Goal: Information Seeking & Learning: Learn about a topic

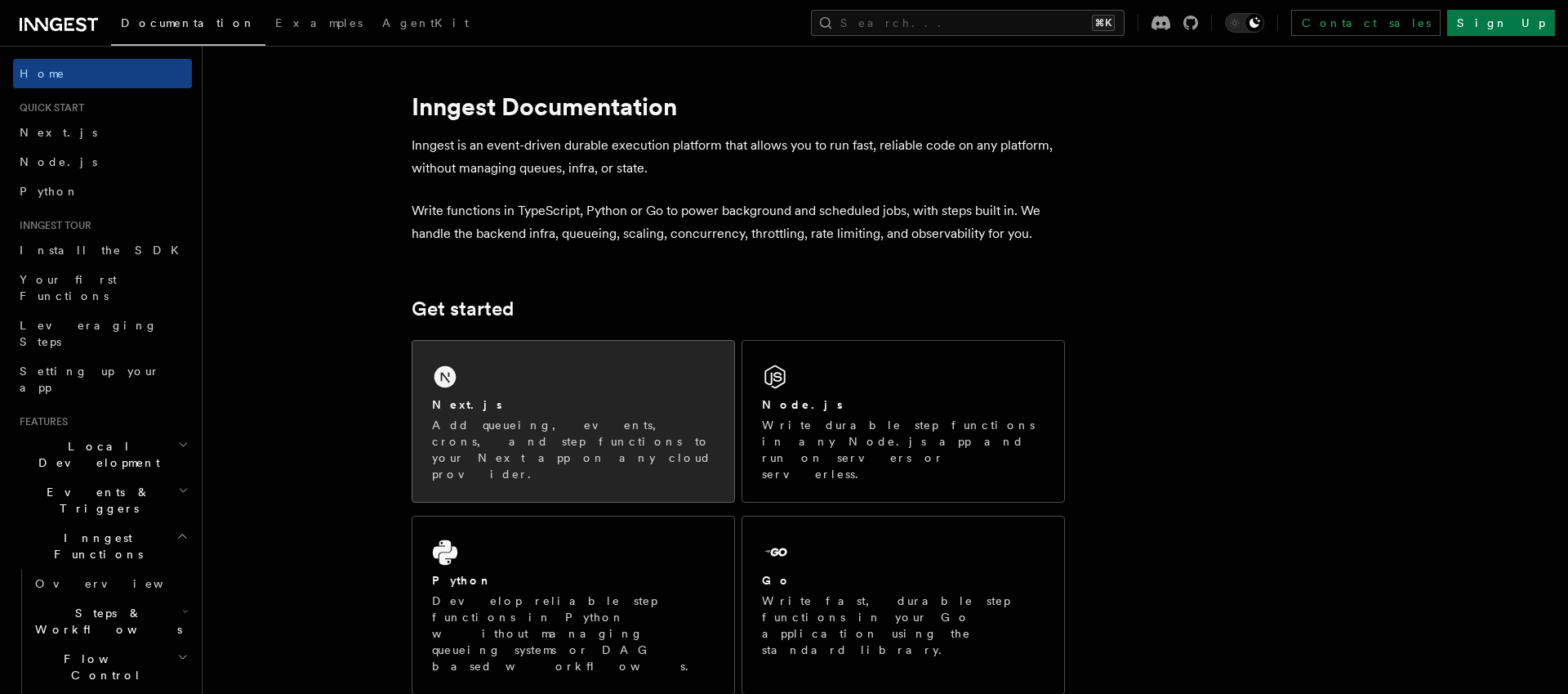
click at [505, 398] on div "Next.js" at bounding box center [573, 405] width 282 height 18
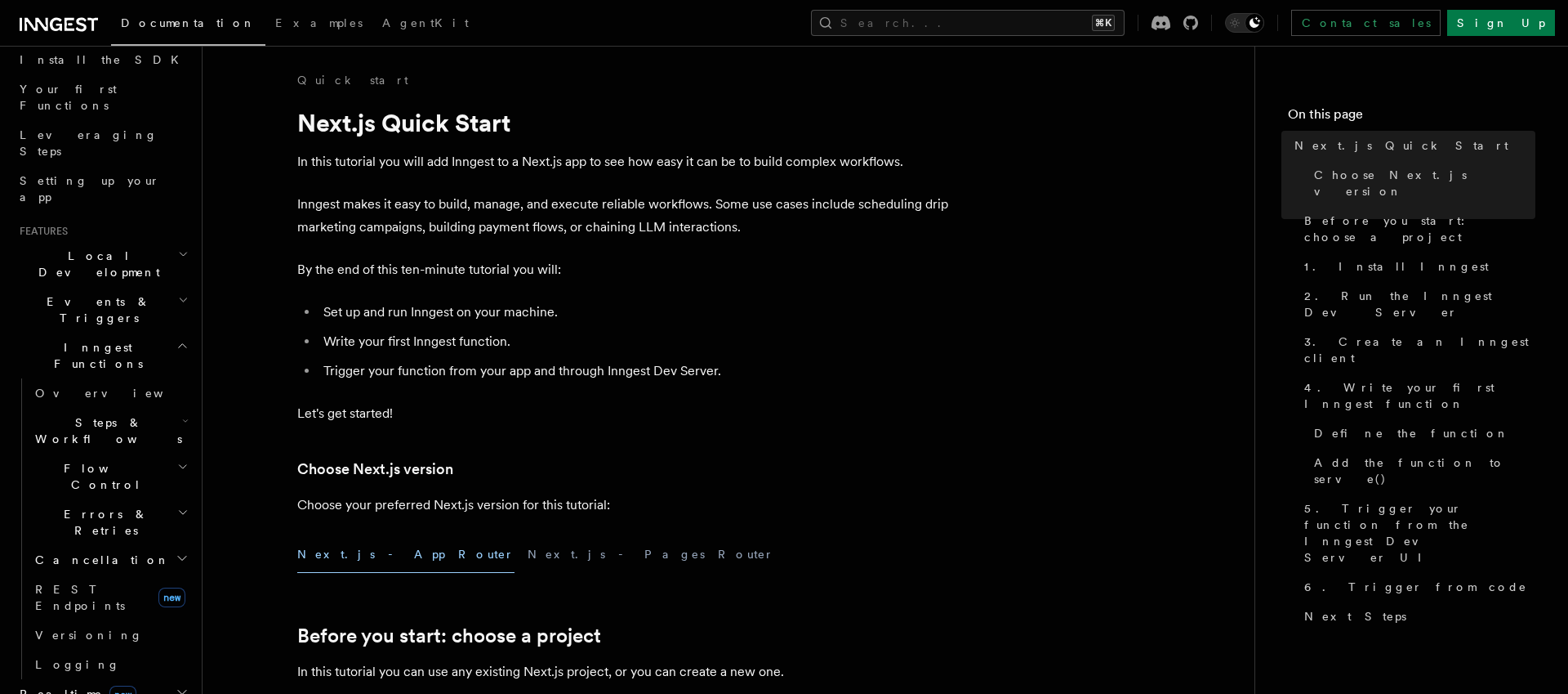
scroll to position [202, 0]
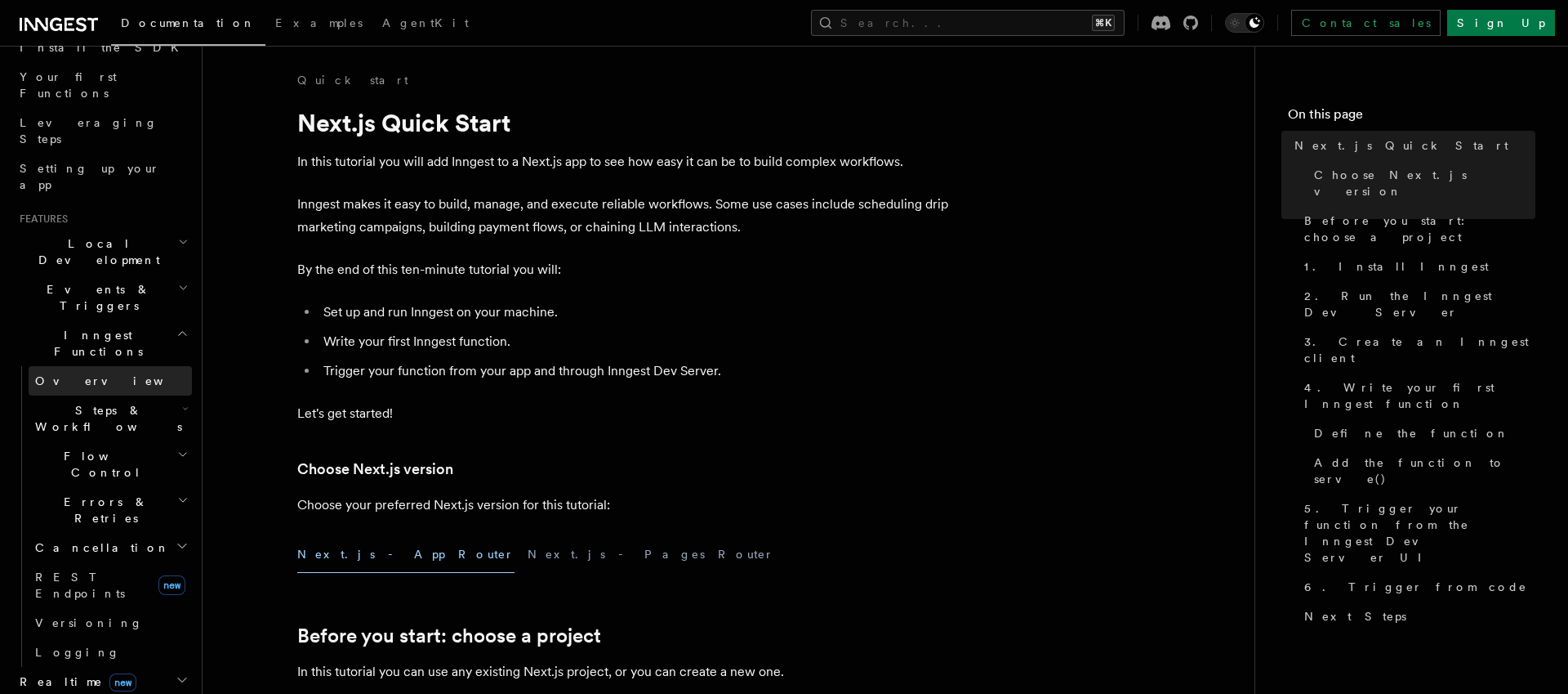
click at [112, 366] on link "Overview" at bounding box center [110, 381] width 163 height 29
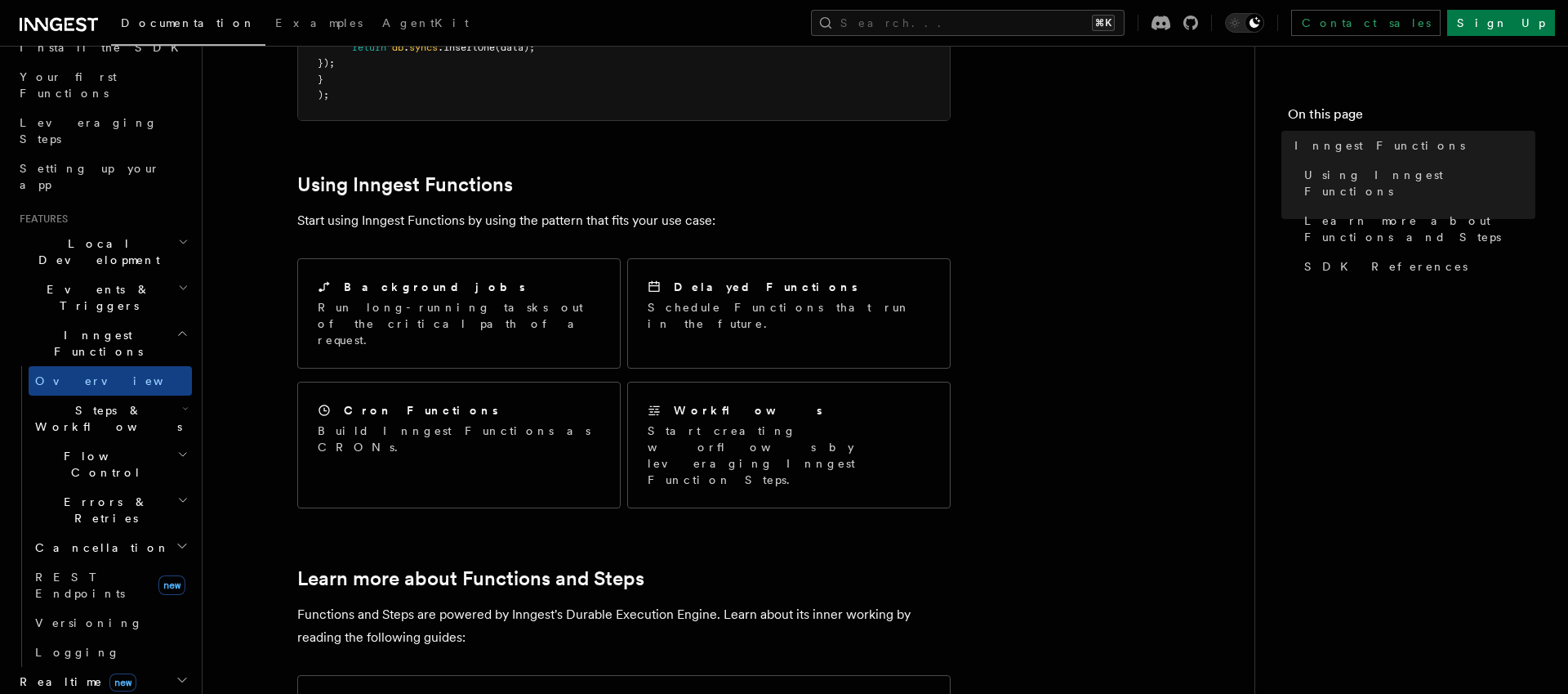
scroll to position [714, 0]
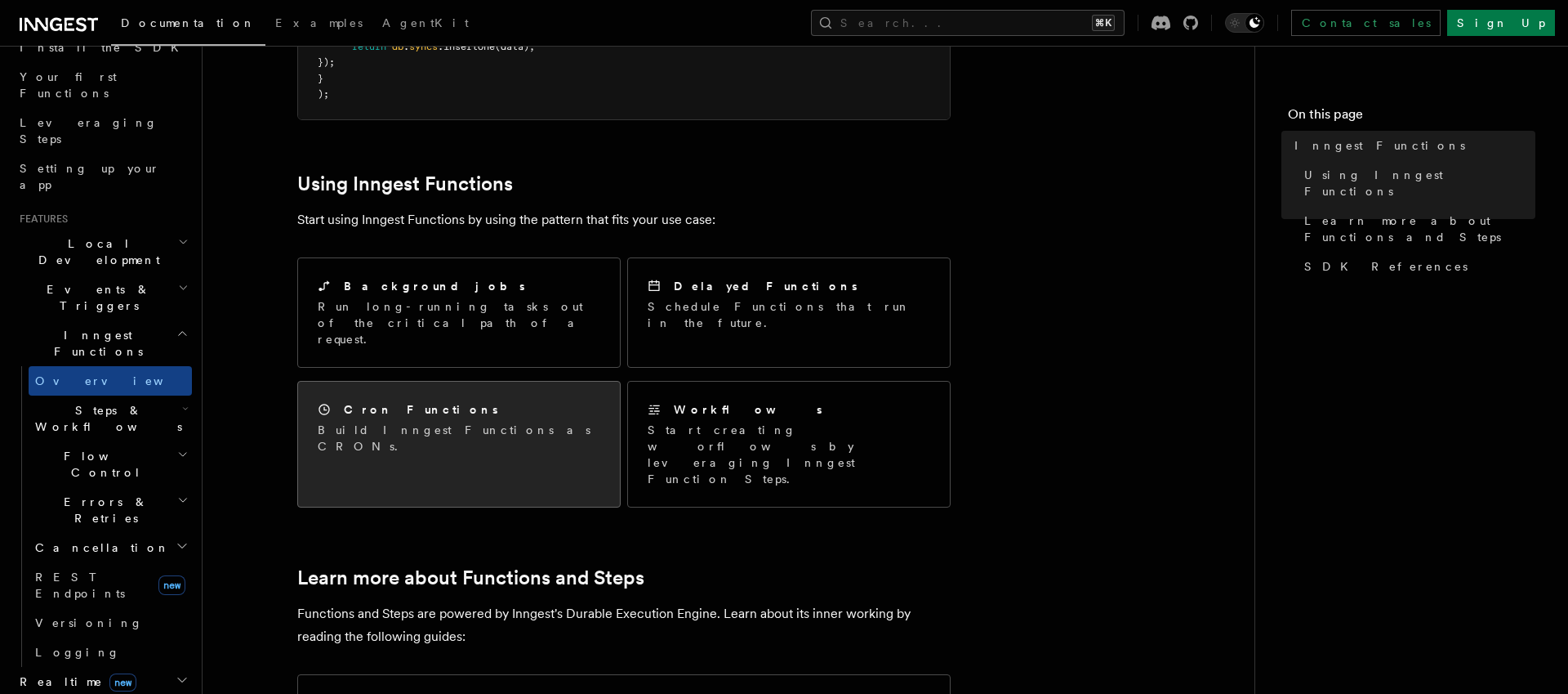
click at [396, 382] on div "Cron Functions Build Inngest Functions as CRONs." at bounding box center [458, 427] width 322 height 92
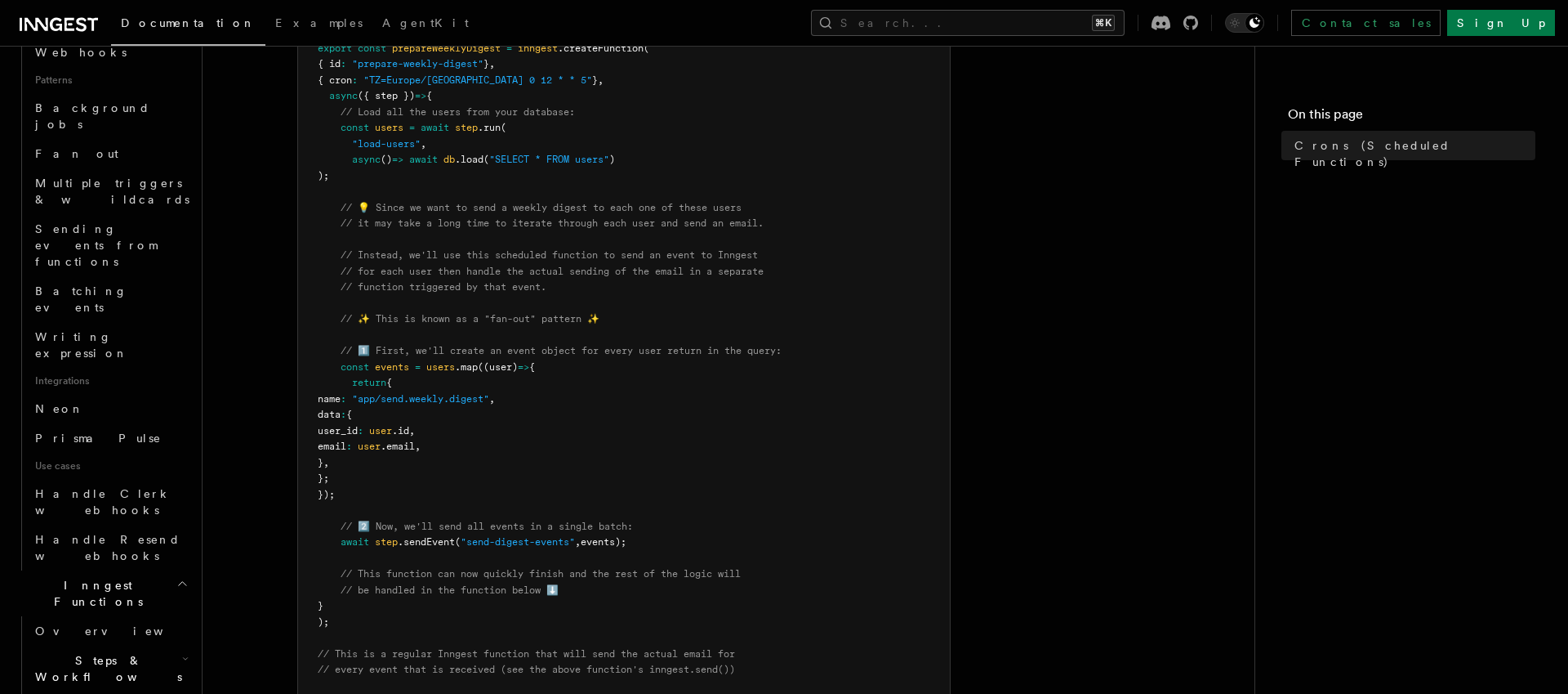
scroll to position [756, 0]
click at [127, 649] on span "Steps & Workflows" at bounding box center [105, 666] width 154 height 33
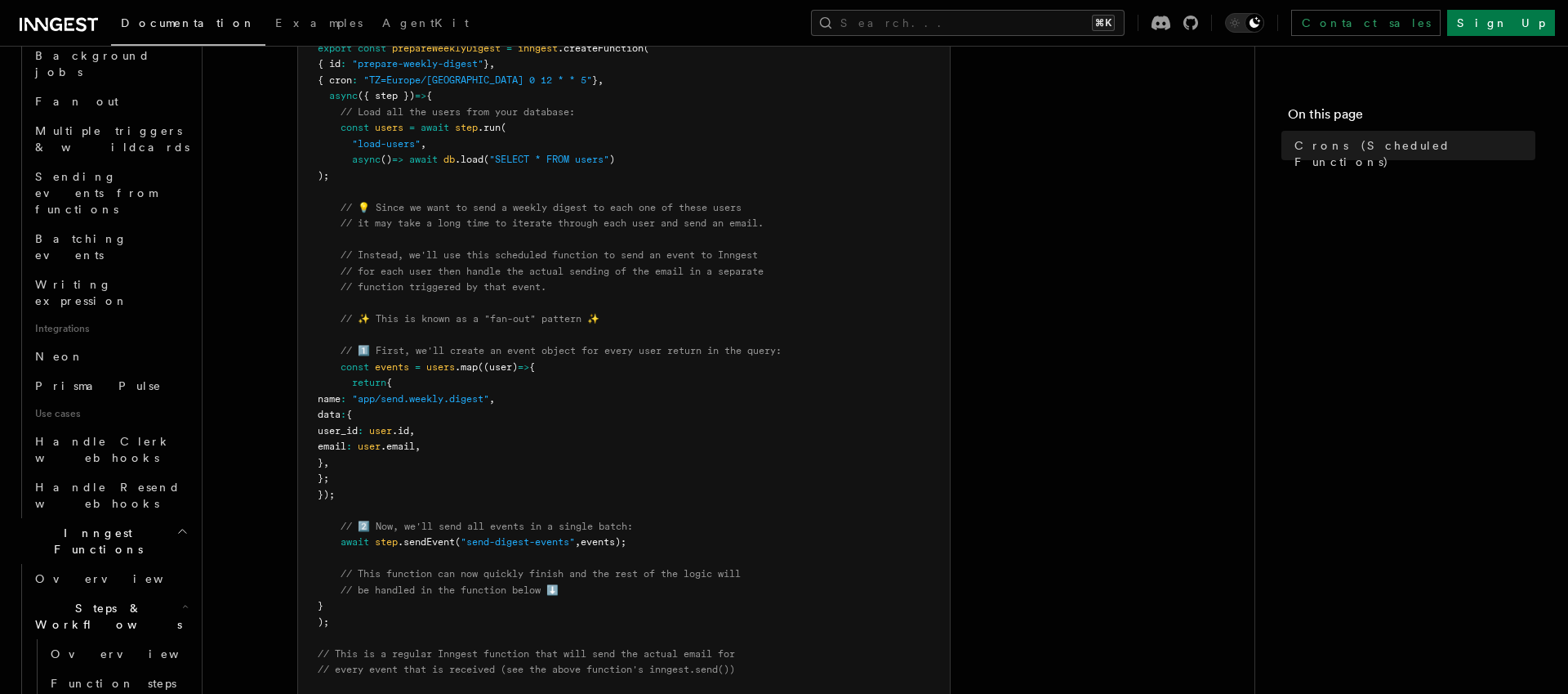
scroll to position [838, 0]
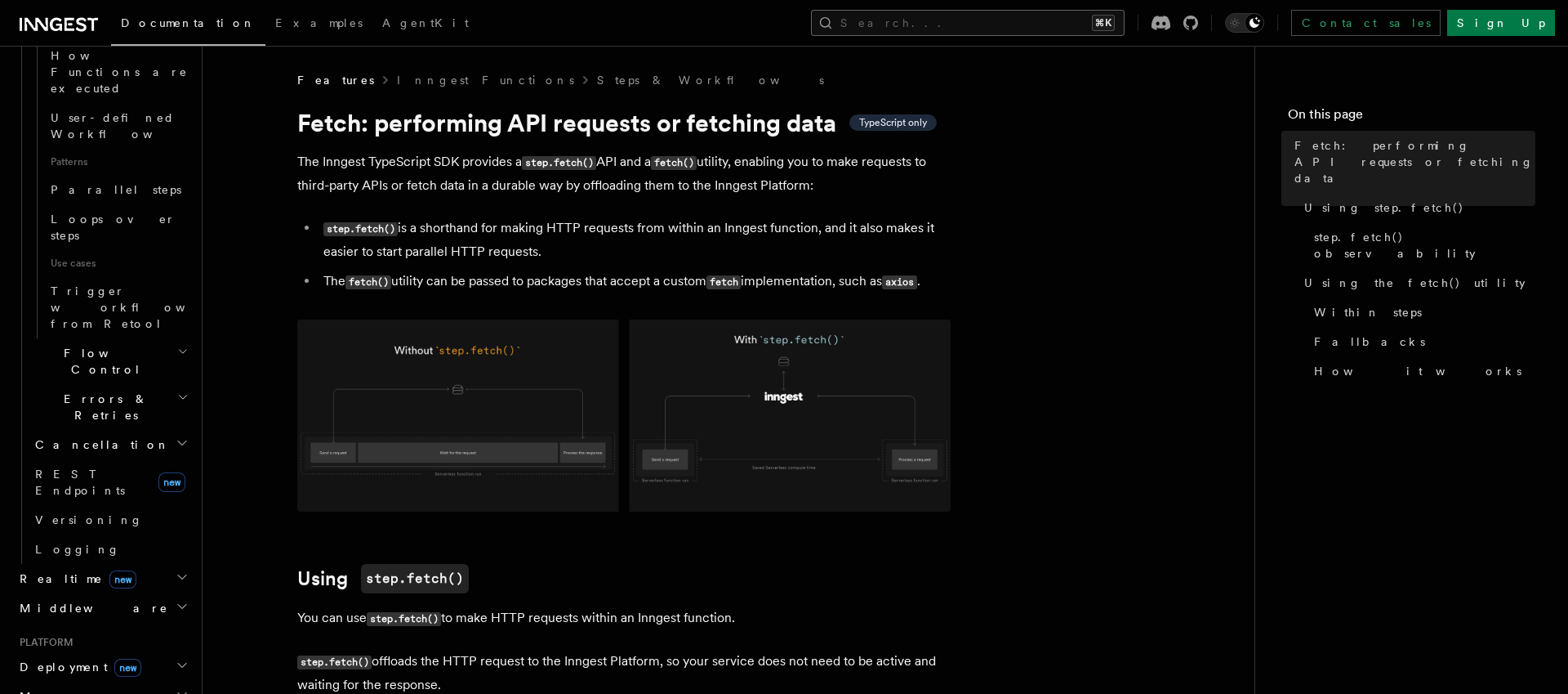
click at [1022, 21] on button "Search... ⌘K" at bounding box center [968, 22] width 313 height 26
